Goal: Task Accomplishment & Management: Use online tool/utility

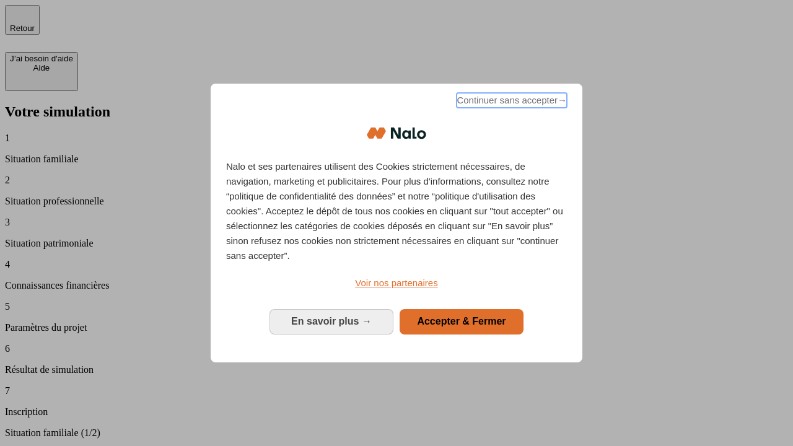
click at [510, 102] on span "Continuer sans accepter →" at bounding box center [512, 100] width 110 height 15
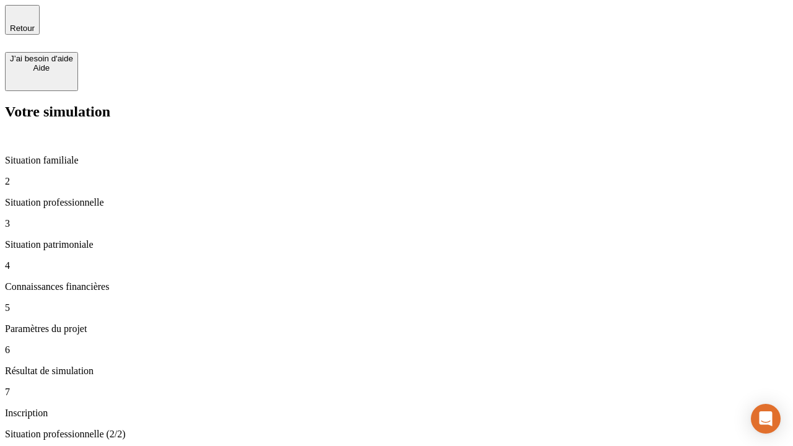
type input "30 000"
